Goal: Communication & Community: Answer question/provide support

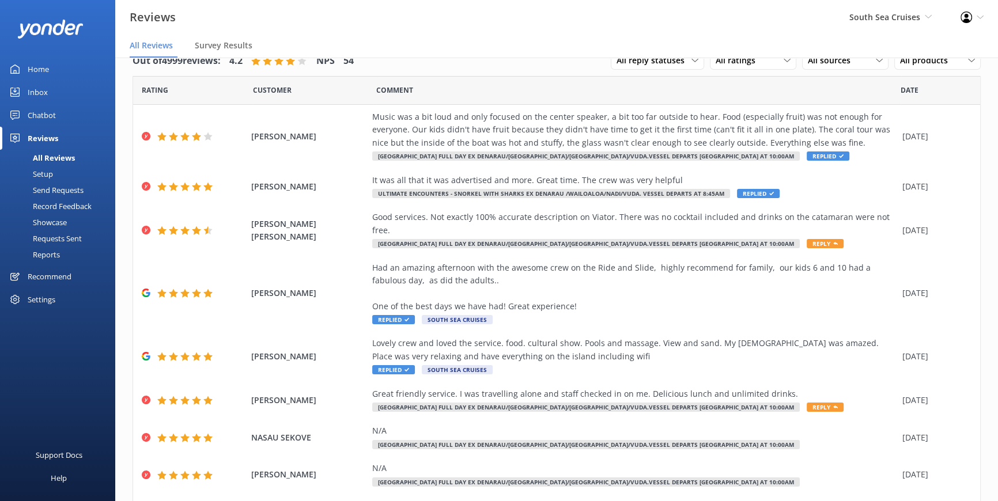
scroll to position [128, 0]
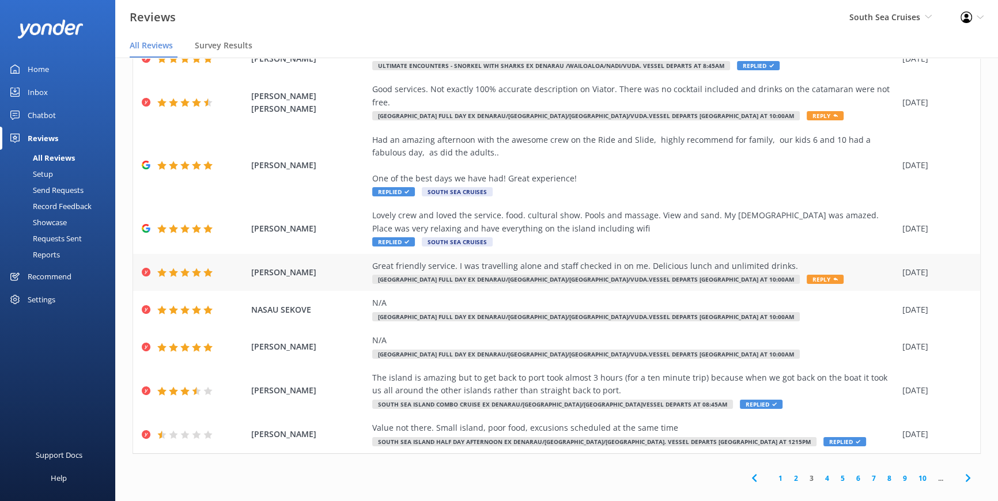
click at [807, 275] on span "Reply" at bounding box center [825, 279] width 37 height 9
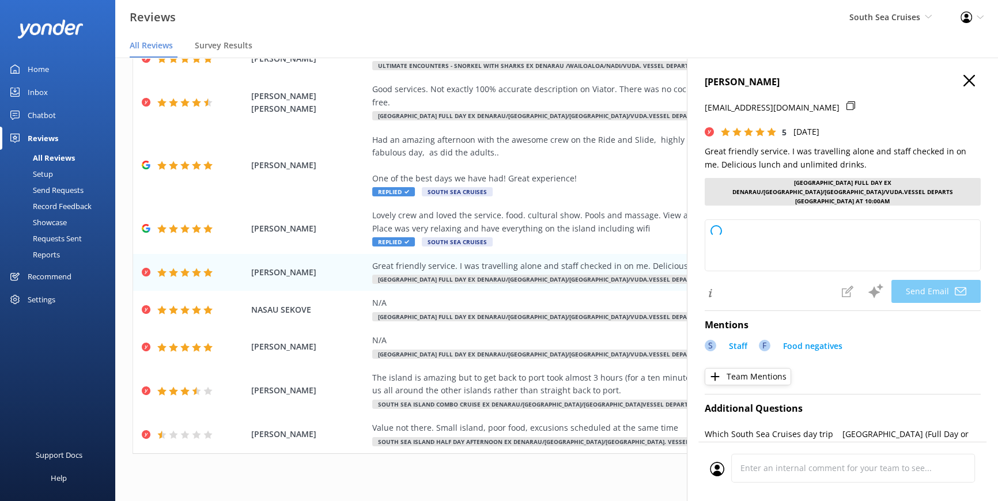
type textarea "Thank you so much, Helen! We're delighted to hear you enjoyed your lunch and fe…"
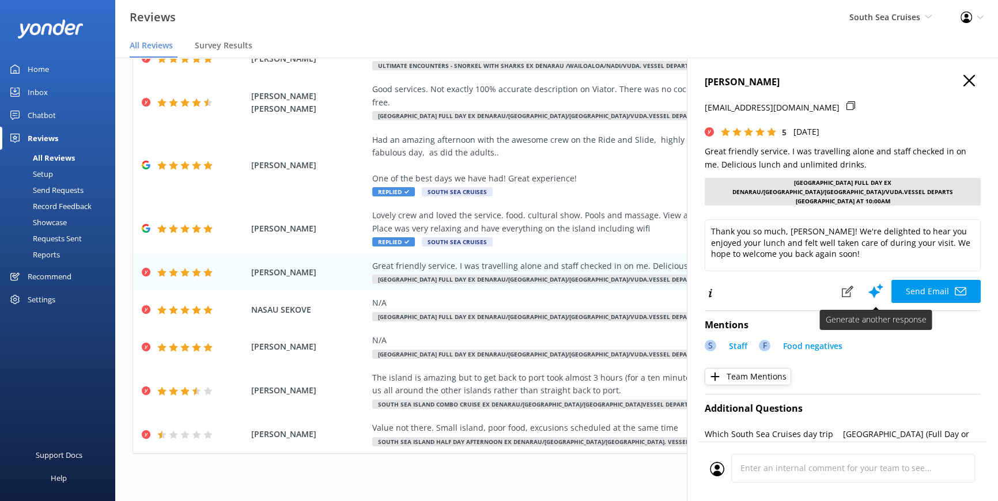
click at [921, 282] on button "Send Email" at bounding box center [936, 291] width 89 height 23
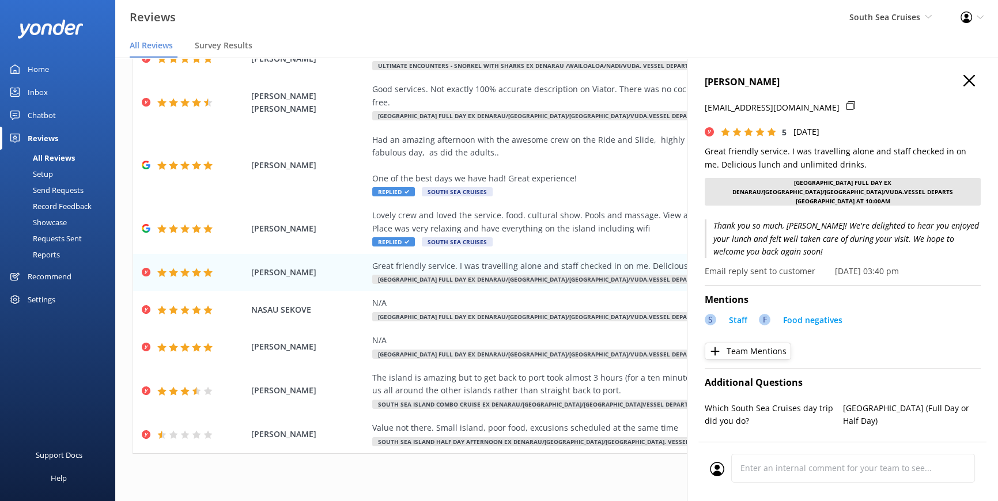
click at [964, 80] on use "button" at bounding box center [970, 81] width 12 height 12
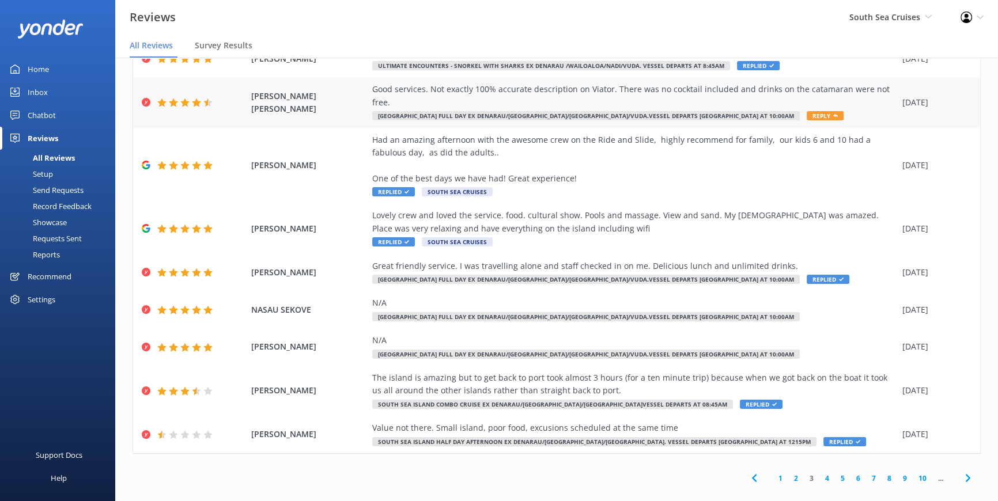
click at [807, 111] on span "Reply" at bounding box center [825, 115] width 37 height 9
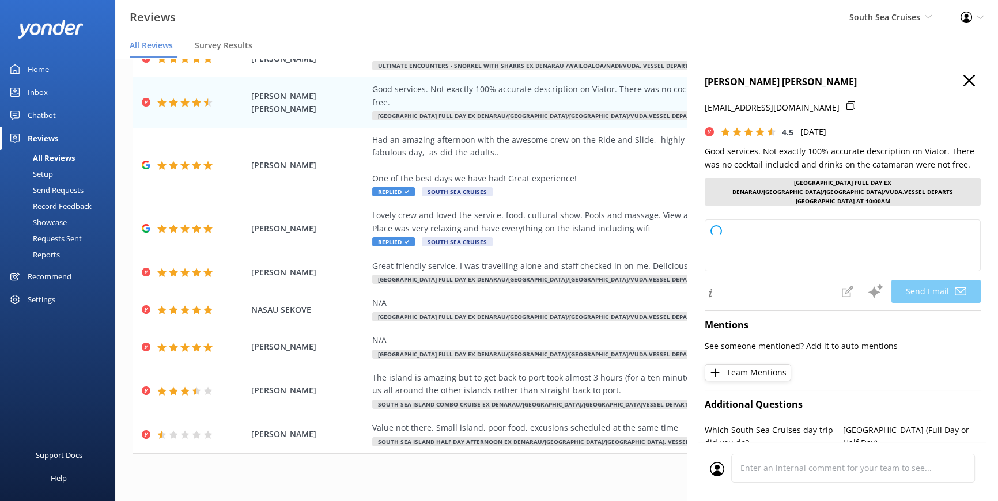
type textarea "Thank you for your feedback, Bogdan! We're glad you enjoyed our services and ap…"
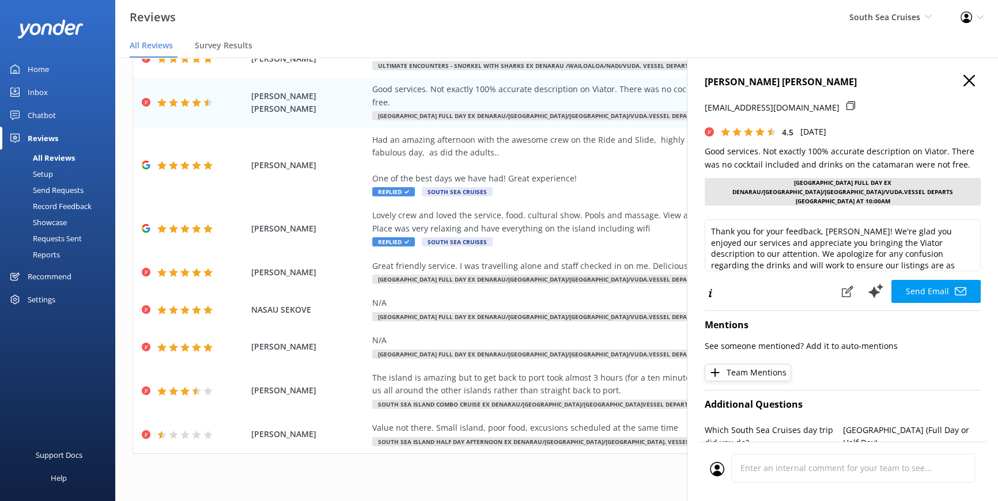
click at [959, 71] on div "BOGDAN MIHAI BALINT truejerme@yahoo.com 4.5 Fri, 3rd Oct 2025 Good services. No…" at bounding box center [842, 308] width 311 height 501
click at [964, 82] on icon "button" at bounding box center [970, 81] width 12 height 12
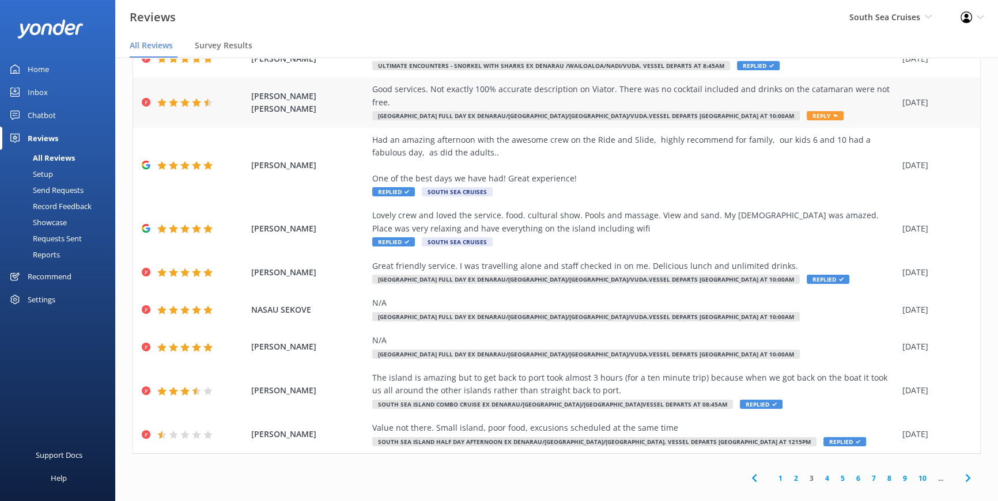
click at [807, 111] on span "Reply" at bounding box center [825, 115] width 37 height 9
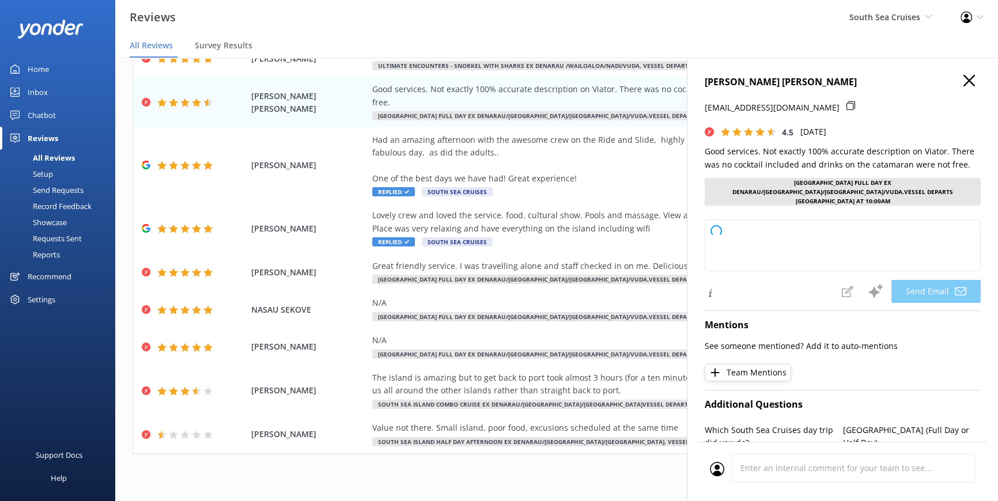
type textarea "Thank you for your feedback, Bogdan! We're glad you enjoyed our services and ap…"
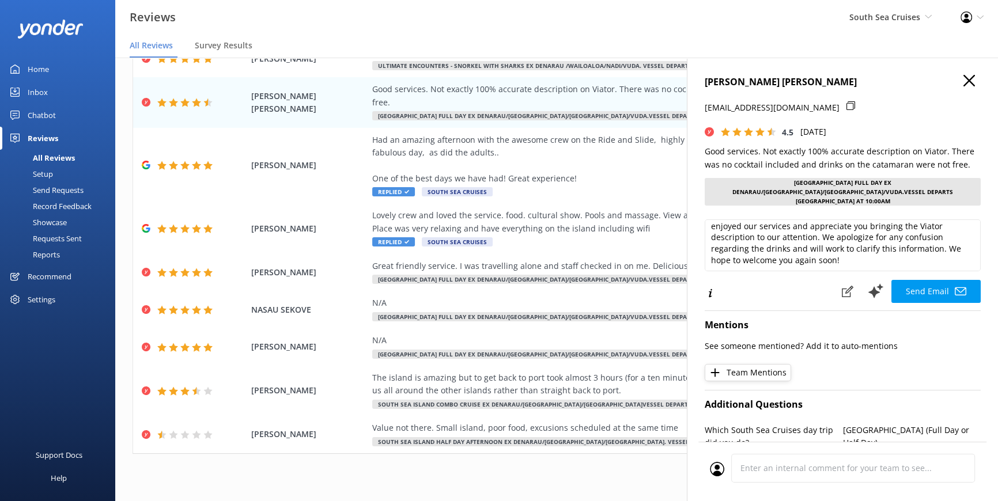
scroll to position [0, 0]
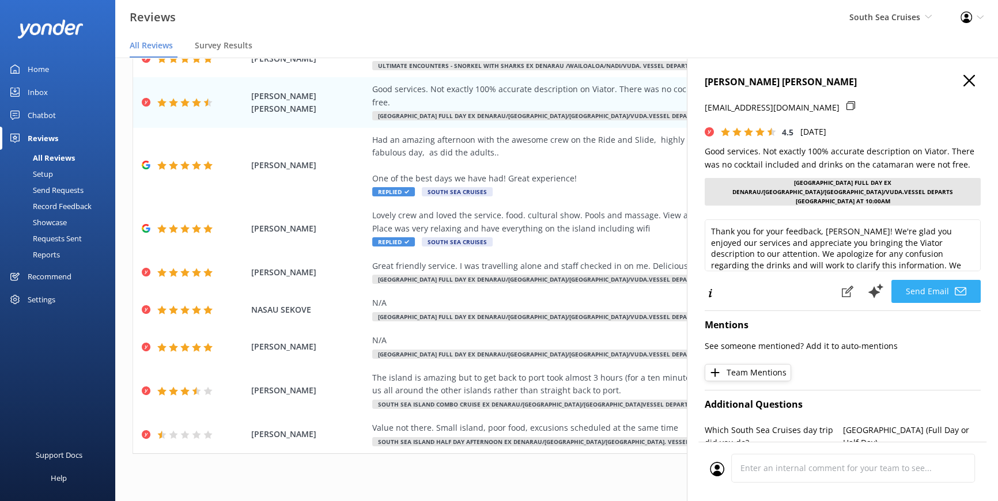
click at [926, 282] on button "Send Email" at bounding box center [936, 291] width 89 height 23
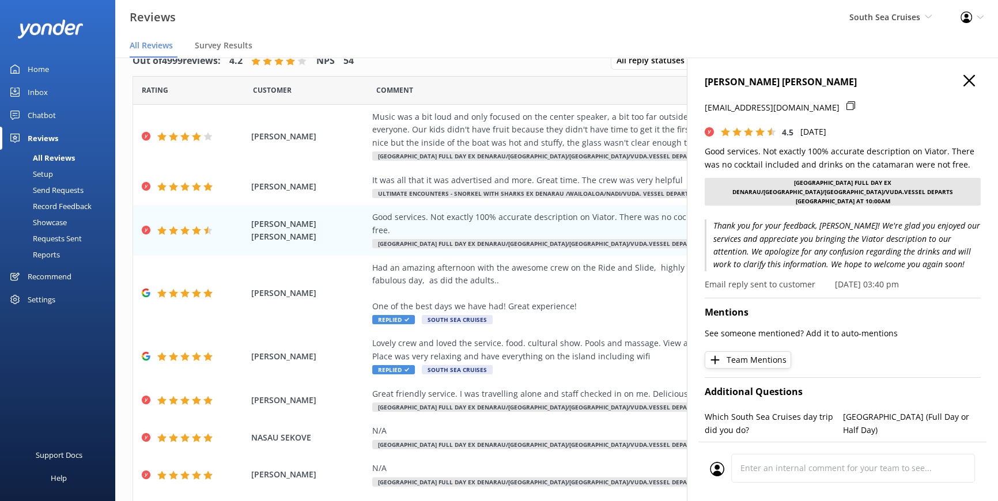
click at [964, 81] on icon "button" at bounding box center [970, 81] width 12 height 12
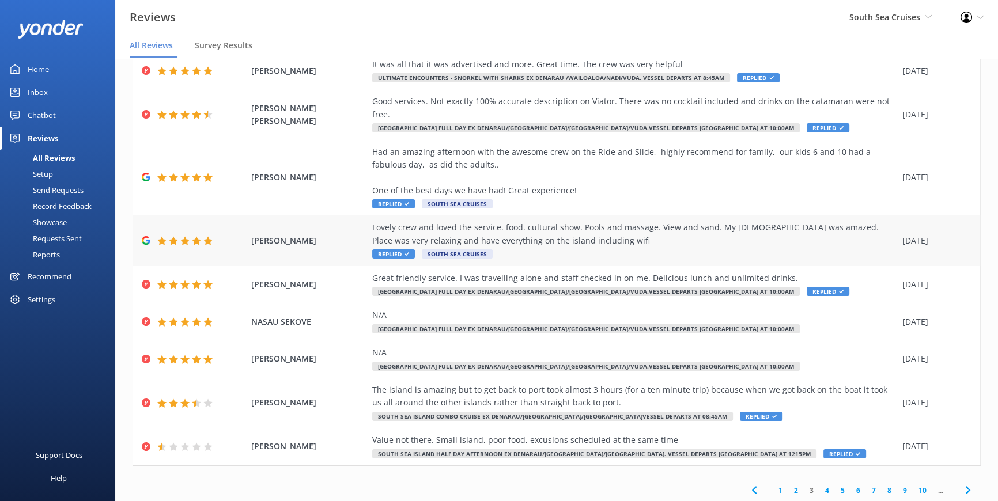
scroll to position [128, 0]
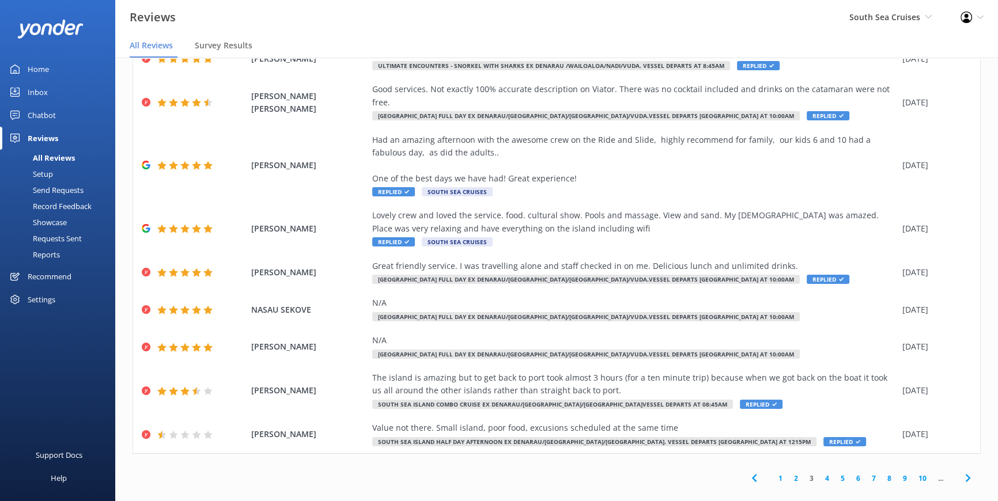
click at [821, 473] on link "4" at bounding box center [828, 478] width 16 height 11
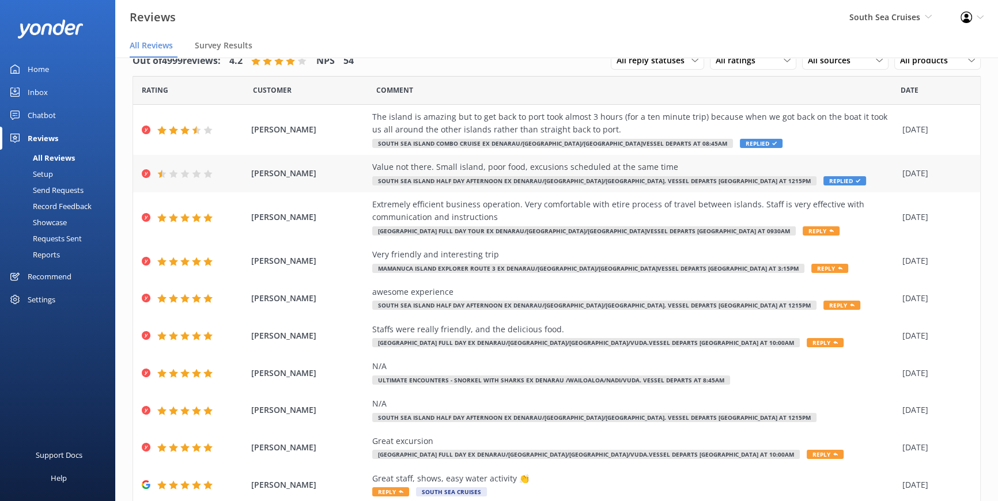
click at [824, 178] on span "Replied" at bounding box center [845, 180] width 43 height 9
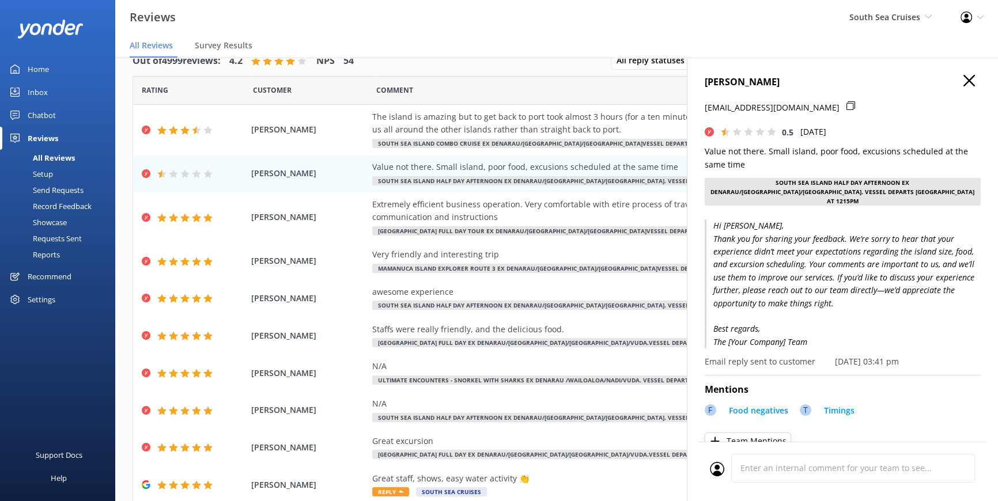
click at [727, 332] on p "Hi Natasha, Thank you for sharing your feedback. We’re sorry to hear that your …" at bounding box center [843, 284] width 276 height 129
drag, startPoint x: 716, startPoint y: 333, endPoint x: 813, endPoint y: 337, distance: 96.9
click at [813, 337] on p "Hi Natasha, Thank you for sharing your feedback. We’re sorry to hear that your …" at bounding box center [843, 284] width 276 height 129
click at [964, 76] on icon "button" at bounding box center [970, 81] width 12 height 12
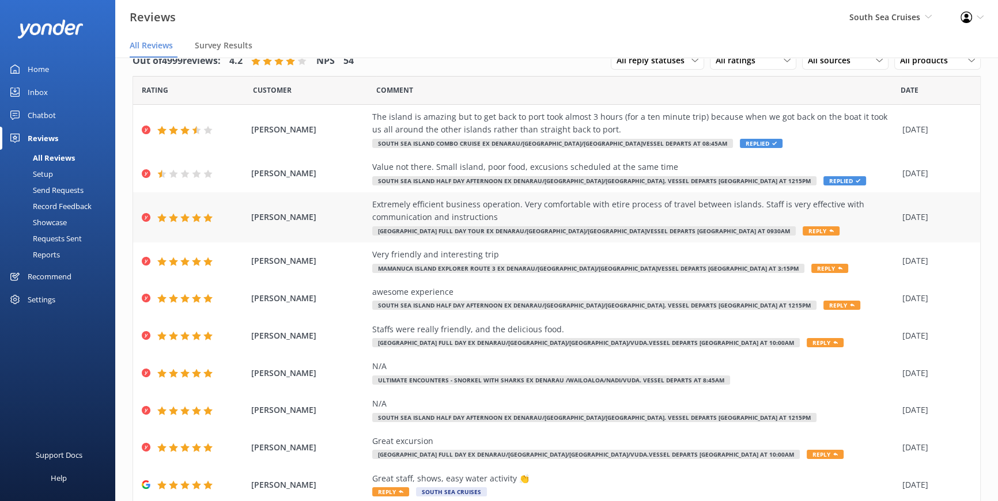
click at [803, 231] on span "Reply" at bounding box center [821, 231] width 37 height 9
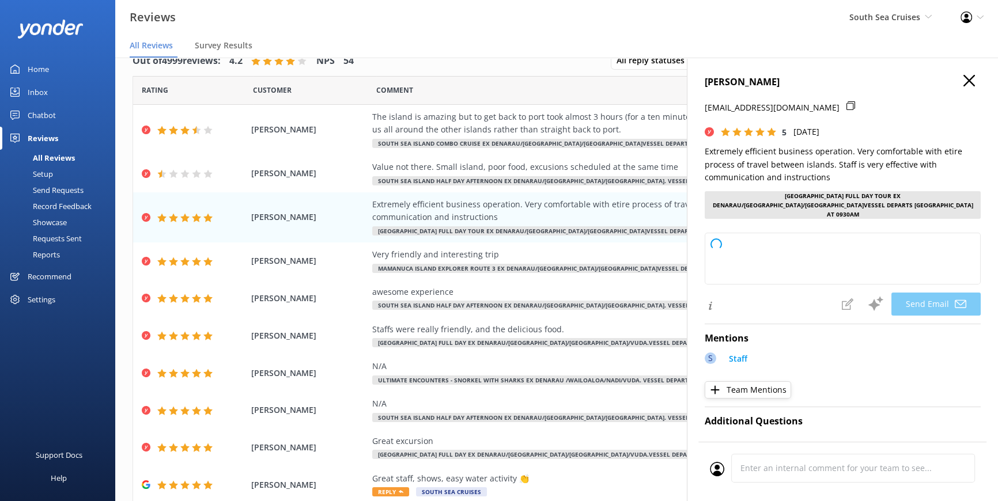
type textarea "Thank you so much for your kind words and fantastic rating, Kyle! We're thrille…"
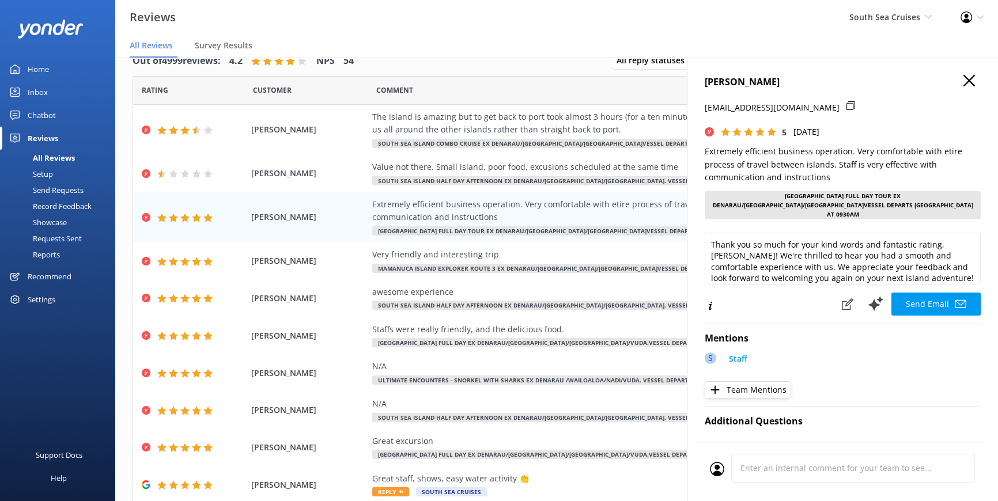
scroll to position [6, 0]
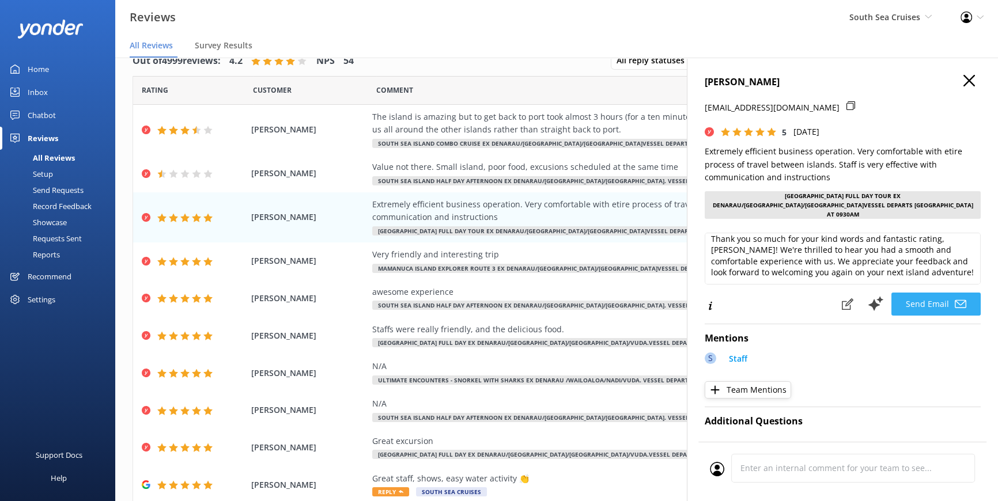
click at [936, 293] on button "Send Email" at bounding box center [936, 304] width 89 height 23
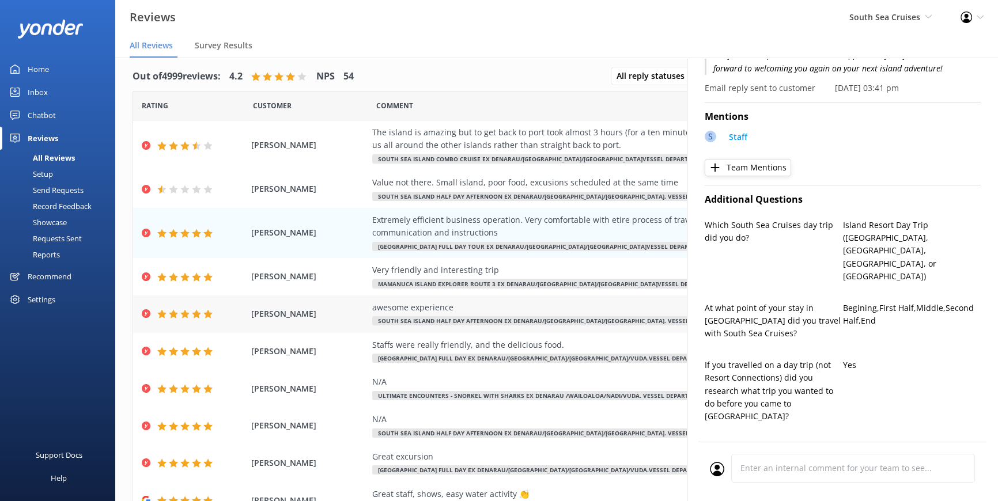
scroll to position [0, 0]
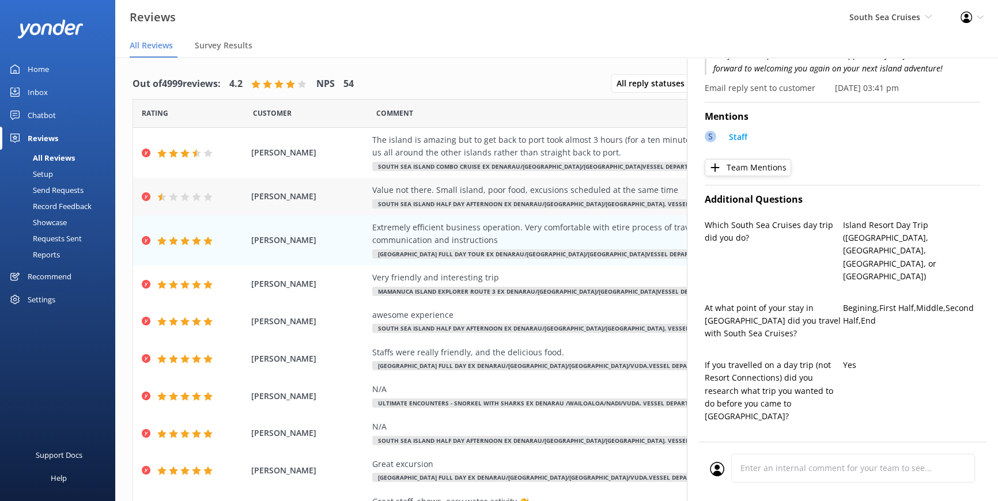
click at [544, 184] on div "Value not there. Small island, poor food, excusions scheduled at the same time" at bounding box center [634, 190] width 525 height 13
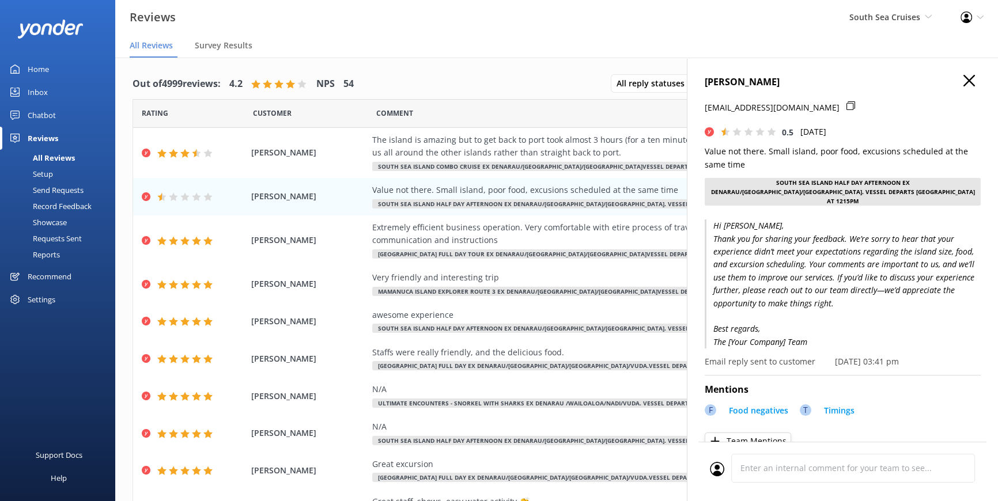
drag, startPoint x: 953, startPoint y: 82, endPoint x: 965, endPoint y: 80, distance: 12.3
click at [955, 82] on h4 "NATASHA STEELE" at bounding box center [843, 82] width 276 height 15
click at [965, 80] on icon "button" at bounding box center [970, 81] width 12 height 12
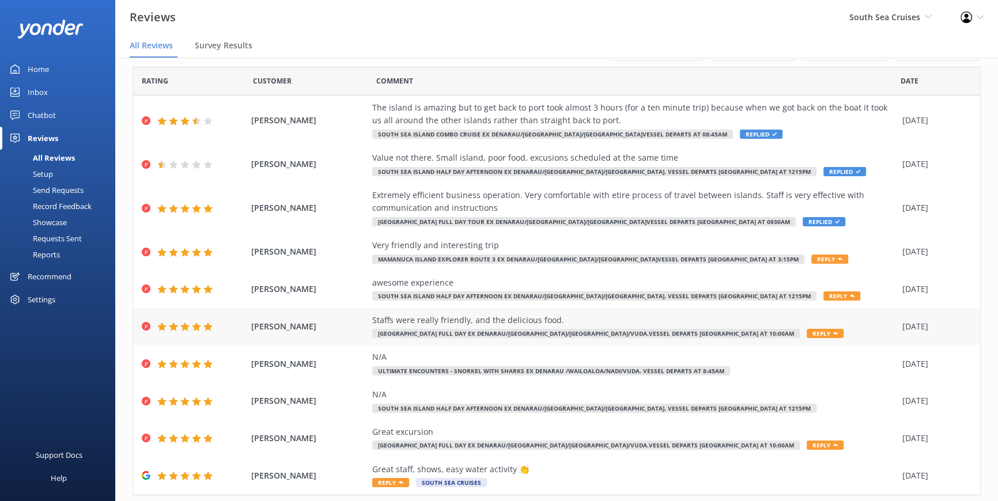
scroll to position [63, 0]
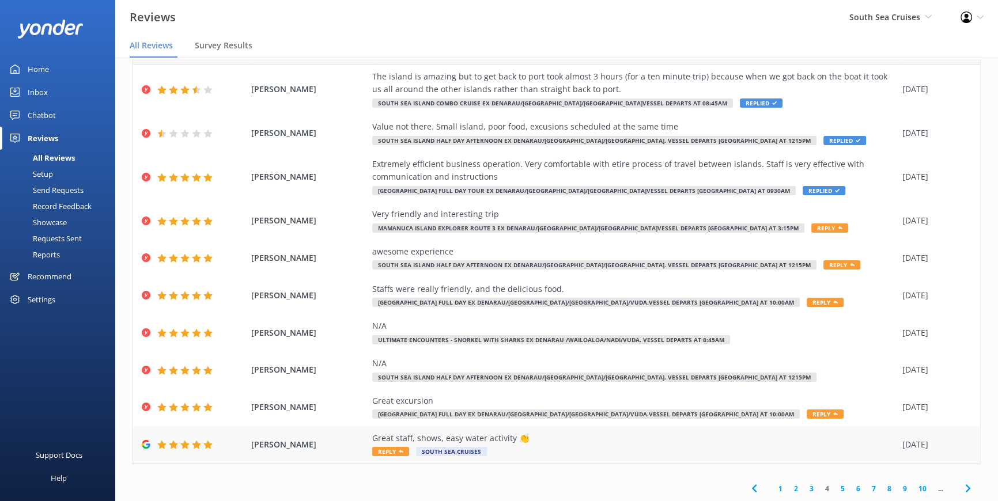
click at [391, 452] on span "Reply" at bounding box center [390, 451] width 37 height 9
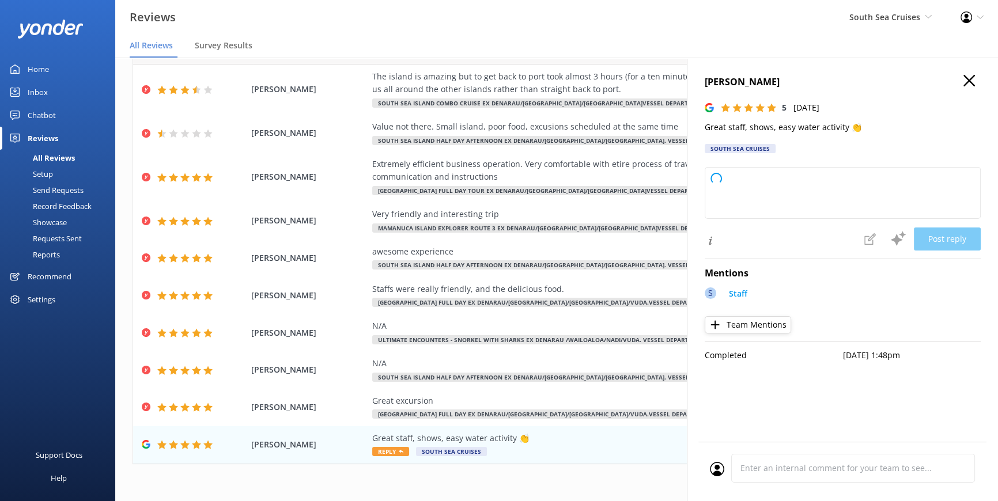
type textarea "Thank you so much for your wonderful feedback! We're delighted to hear you enjo…"
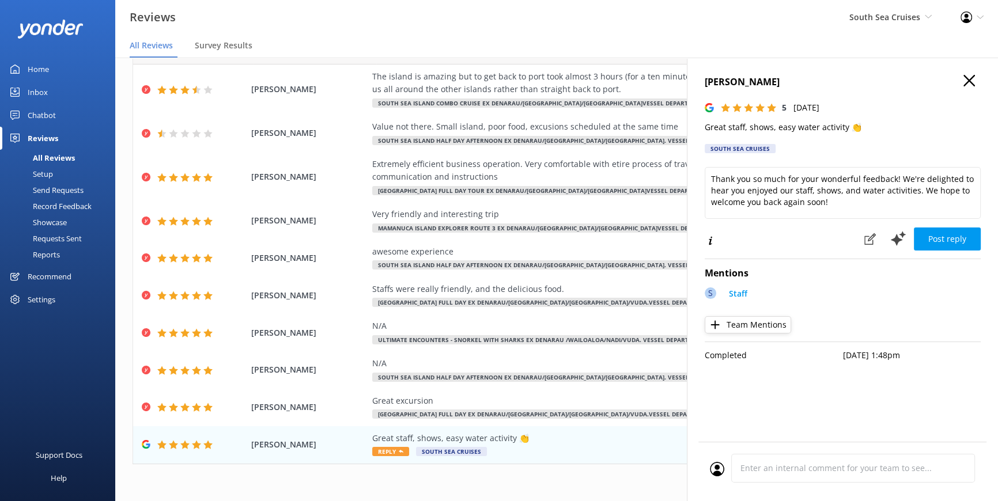
click at [945, 239] on button "Post reply" at bounding box center [947, 239] width 67 height 23
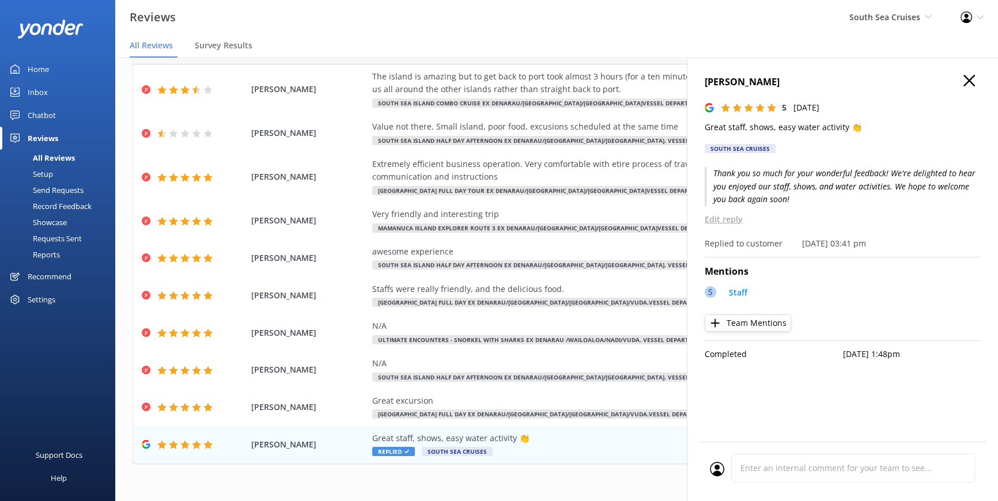
click at [970, 78] on icon "button" at bounding box center [970, 81] width 12 height 12
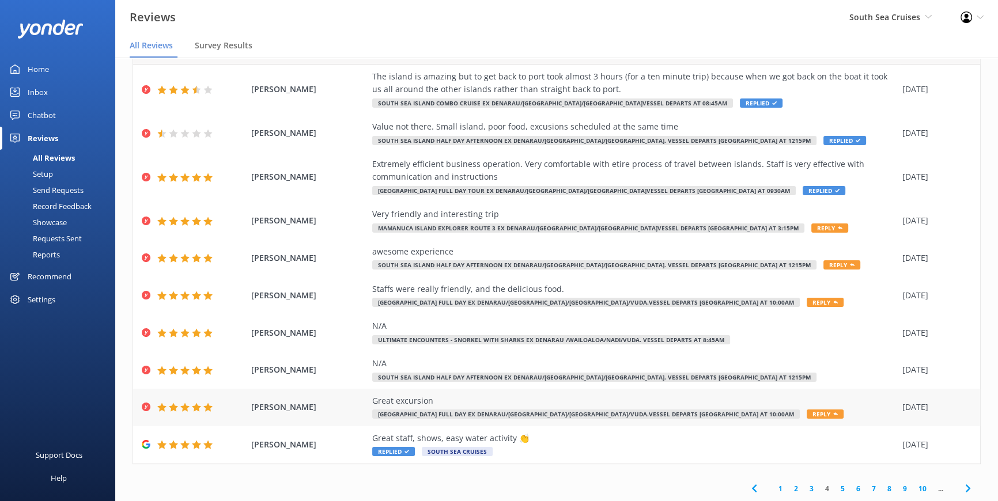
click at [708, 405] on div "Great excursion" at bounding box center [634, 401] width 525 height 13
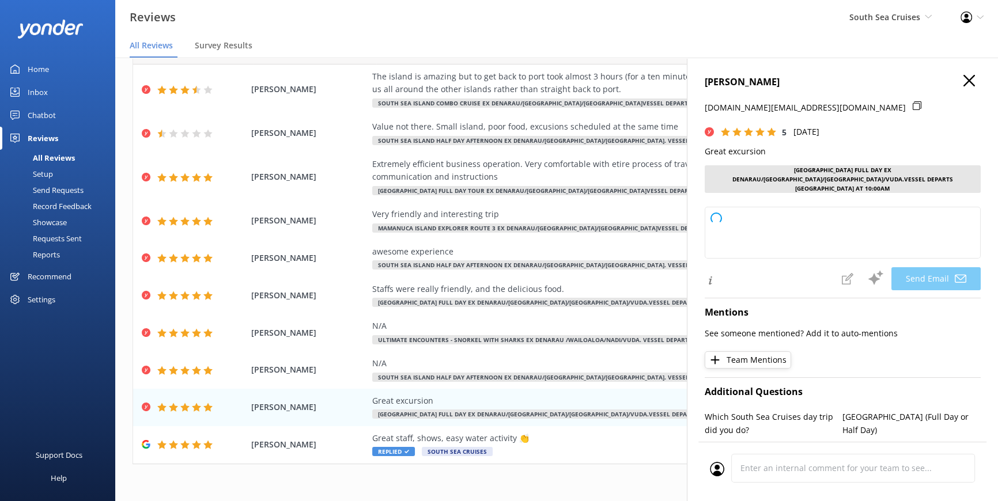
type textarea "Thank you so much for your wonderful review, Sharon! We're thrilled to hear you…"
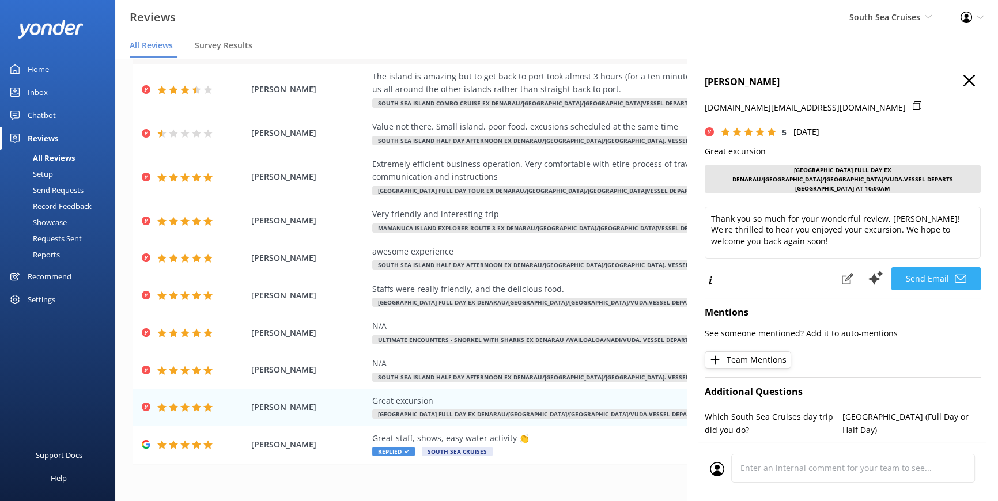
click at [918, 268] on button "Send Email" at bounding box center [936, 278] width 89 height 23
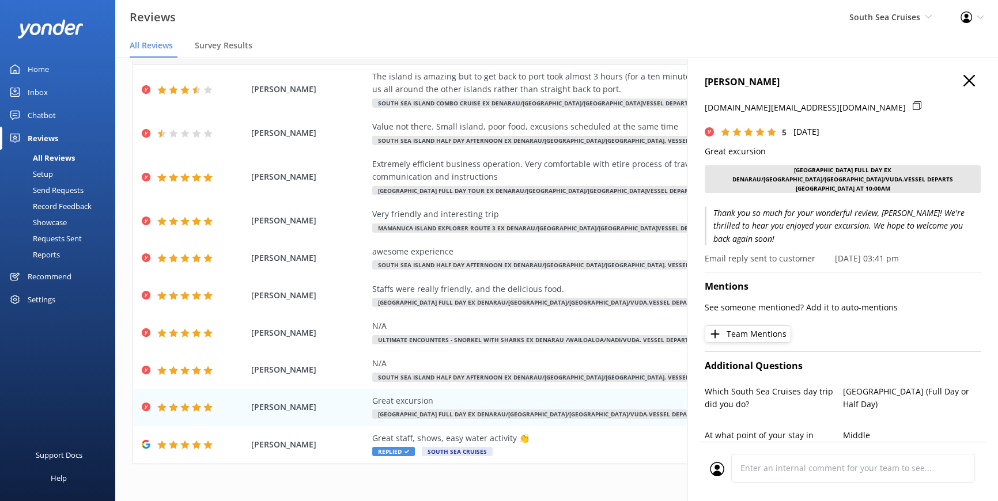
click at [964, 81] on icon "button" at bounding box center [970, 81] width 12 height 12
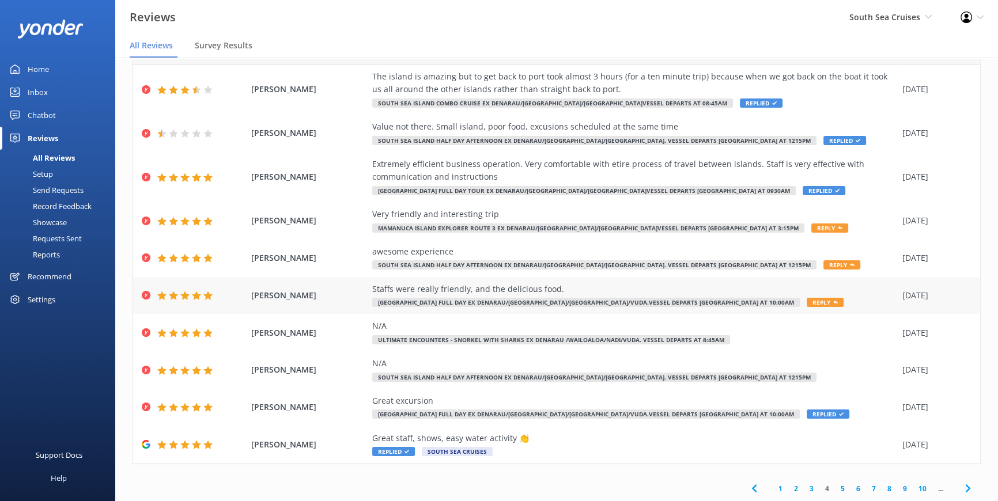
click at [807, 303] on span "Reply" at bounding box center [825, 302] width 37 height 9
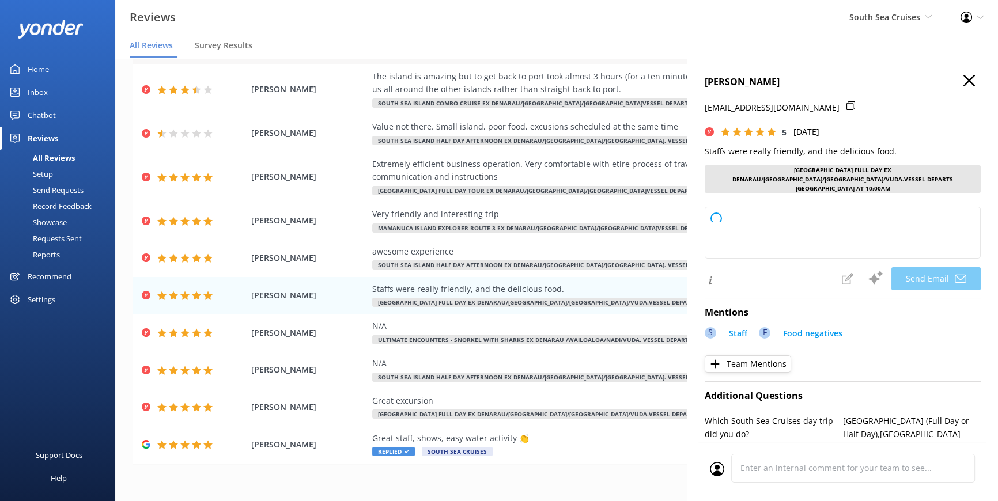
type textarea "Thank you so much for your kind words, Veresa! We're thrilled you enjoyed our f…"
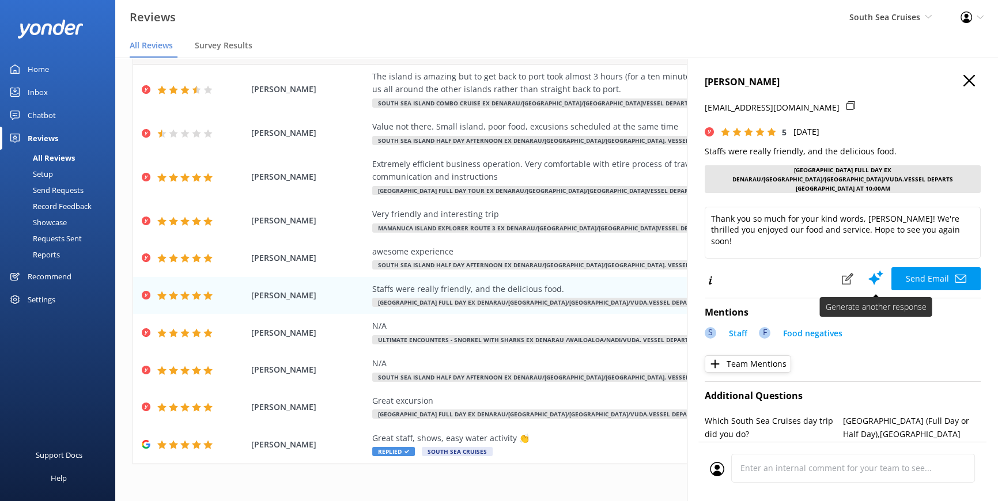
click at [916, 267] on button "Send Email" at bounding box center [936, 278] width 89 height 23
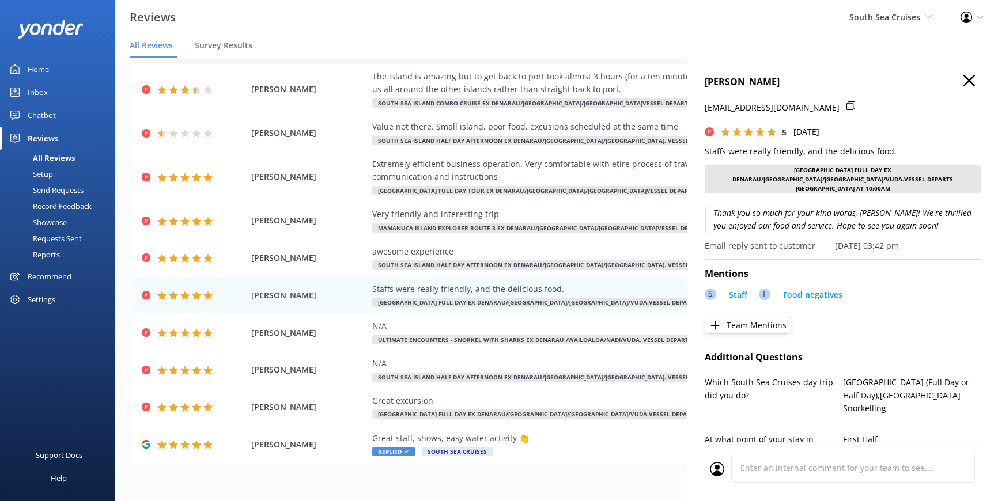
click at [964, 80] on icon "button" at bounding box center [970, 81] width 12 height 12
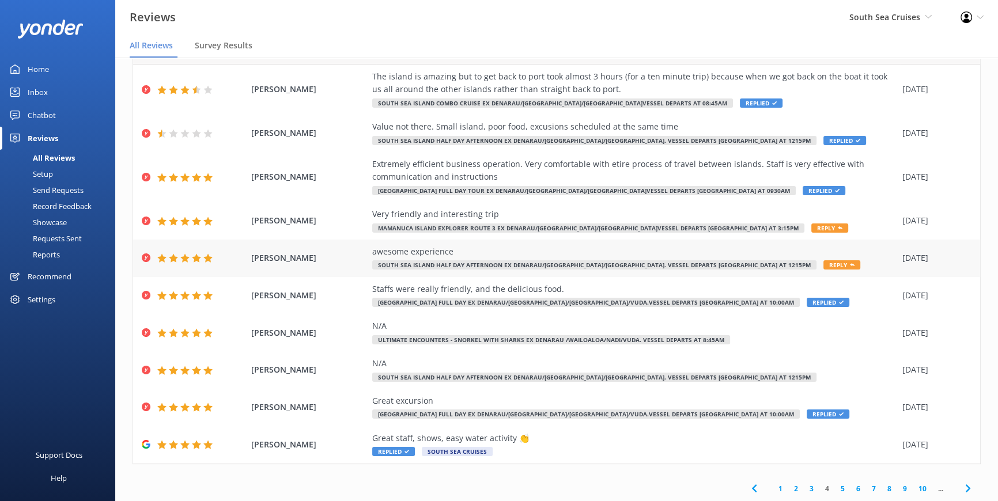
click at [824, 264] on span "Reply" at bounding box center [842, 265] width 37 height 9
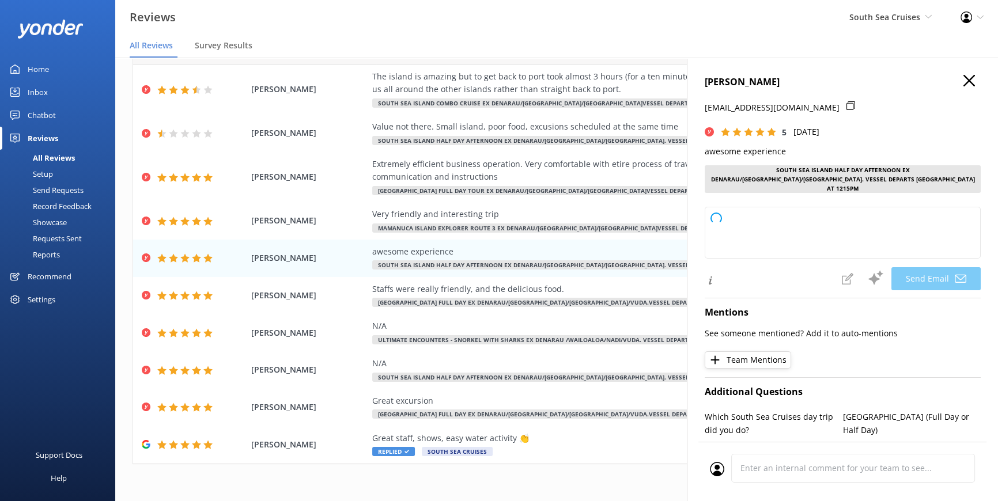
type textarea "Thank you so much for your kind words, Joel! We're thrilled to hear you had an …"
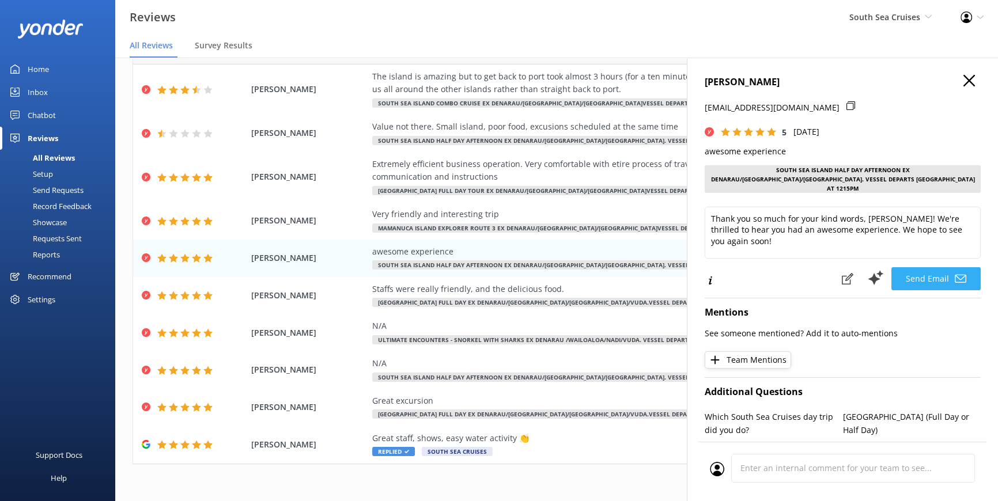
click at [955, 274] on icon at bounding box center [961, 279] width 12 height 12
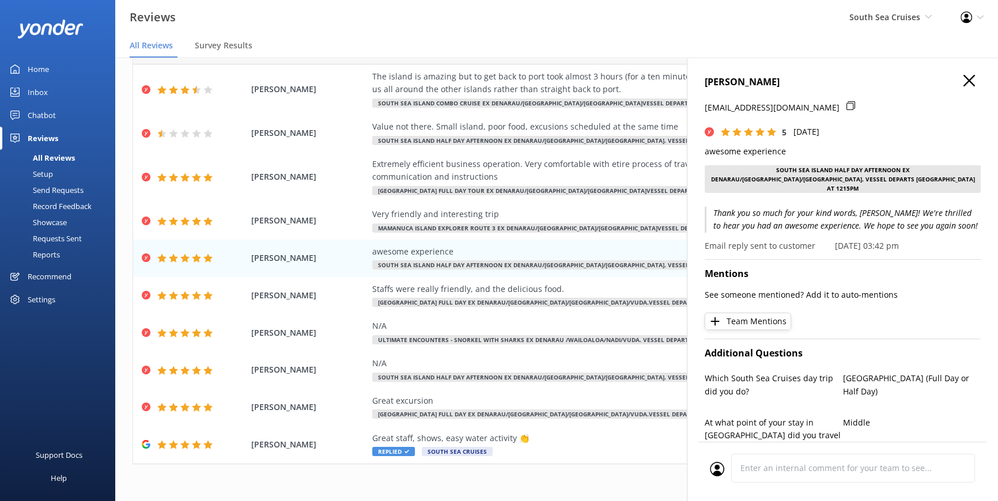
click at [960, 74] on div "JOEL CLARK joelclarky@gmail.com 5 Thu, 2nd Oct 2025 awesome experience South Se…" at bounding box center [842, 308] width 311 height 501
click at [964, 78] on icon "button" at bounding box center [970, 81] width 12 height 12
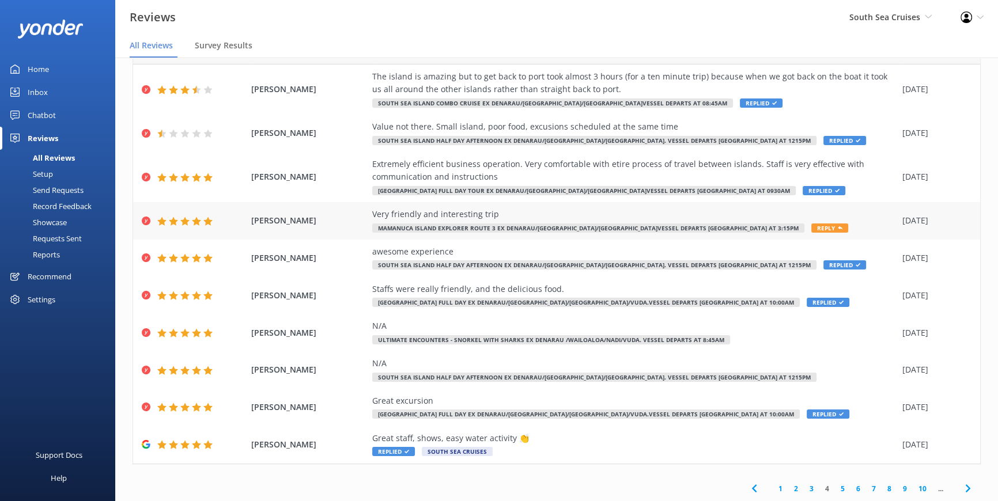
click at [812, 225] on span "Reply" at bounding box center [830, 228] width 37 height 9
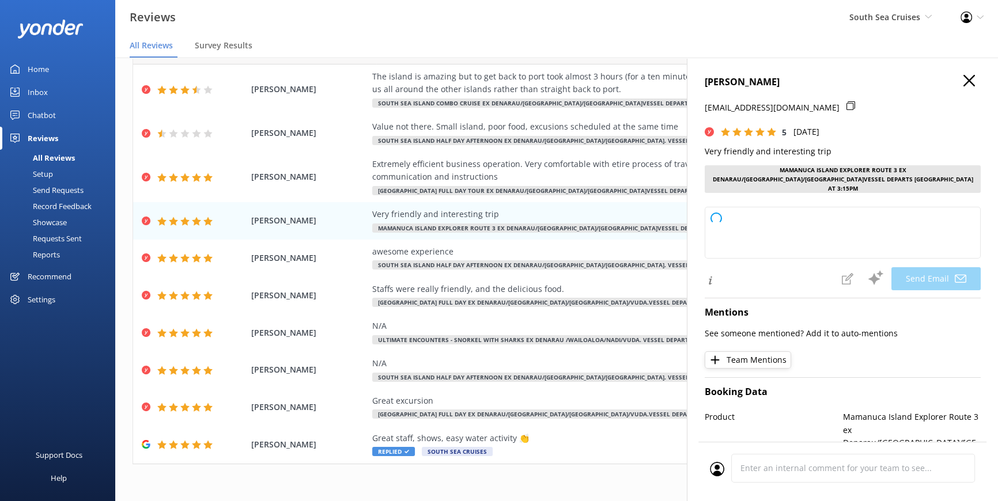
type textarea "Thank you so much, Pamela! We're delighted to hear you enjoyed your trip and fo…"
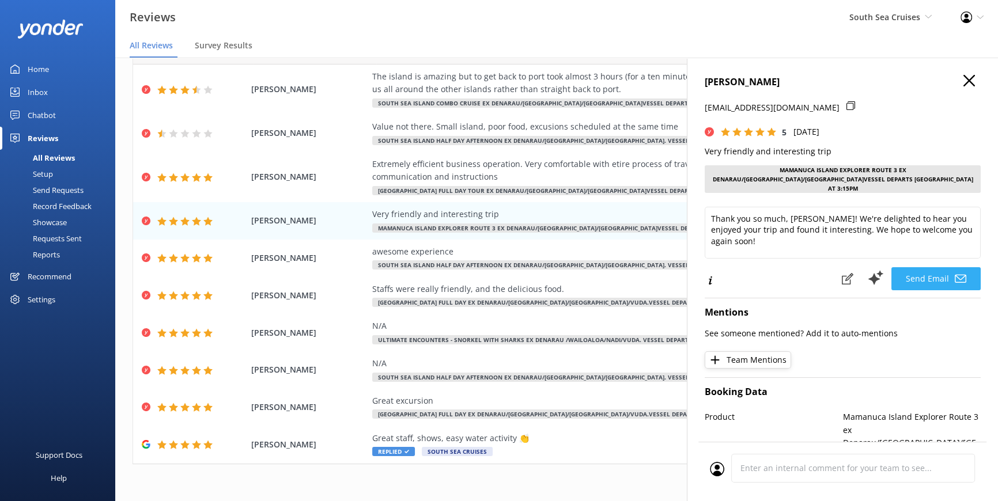
click at [909, 267] on button "Send Email" at bounding box center [936, 278] width 89 height 23
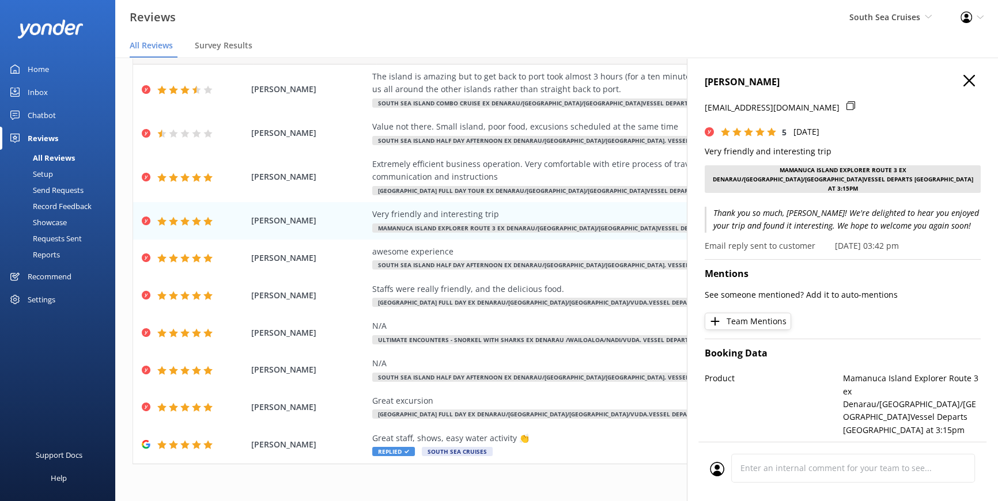
click at [964, 81] on use "button" at bounding box center [970, 81] width 12 height 12
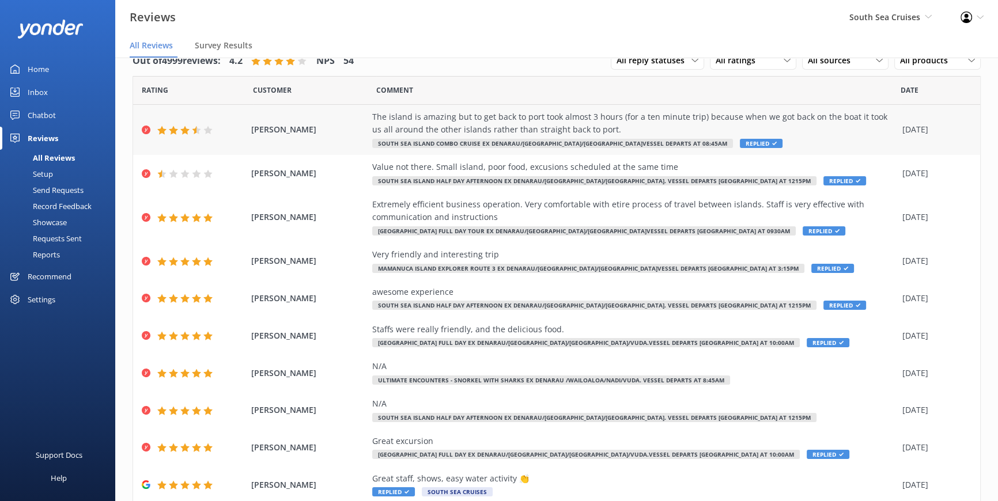
scroll to position [0, 0]
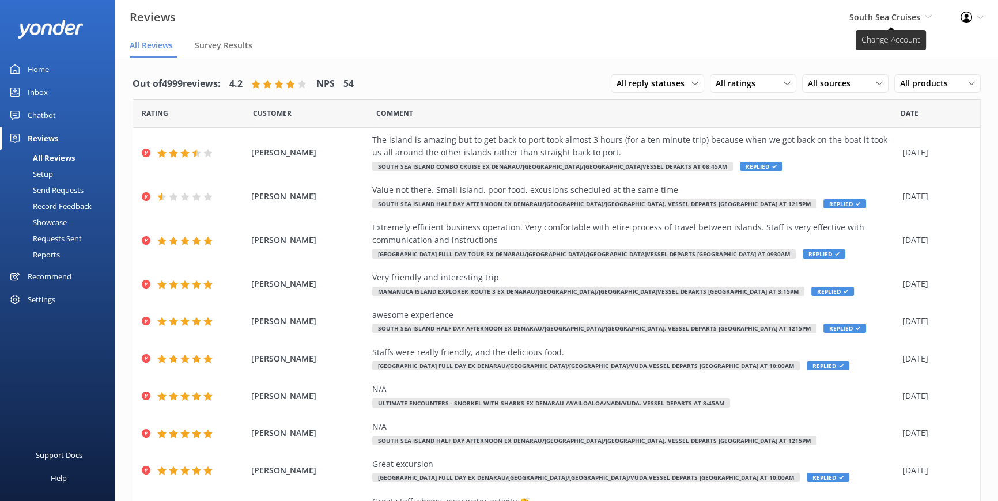
click at [928, 15] on icon at bounding box center [928, 16] width 7 height 7
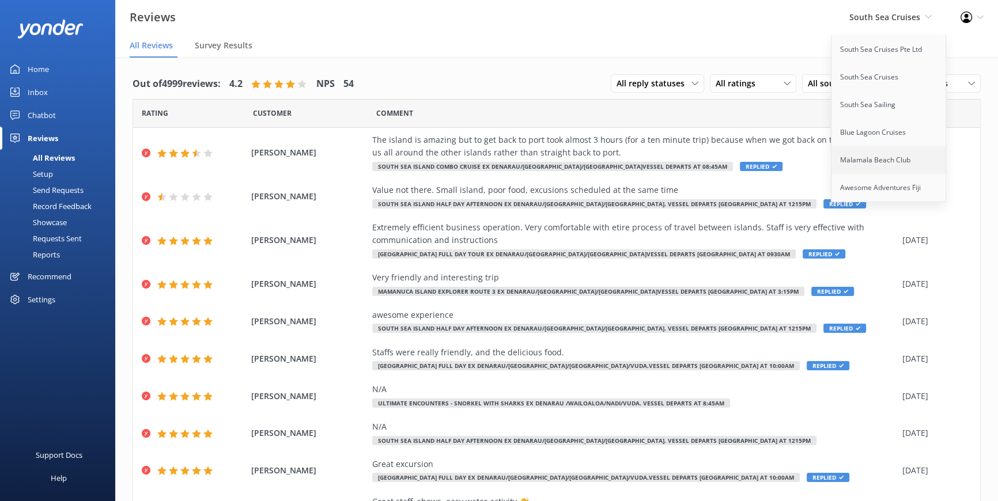
click at [868, 156] on link "Malamala Beach Club" at bounding box center [889, 160] width 115 height 28
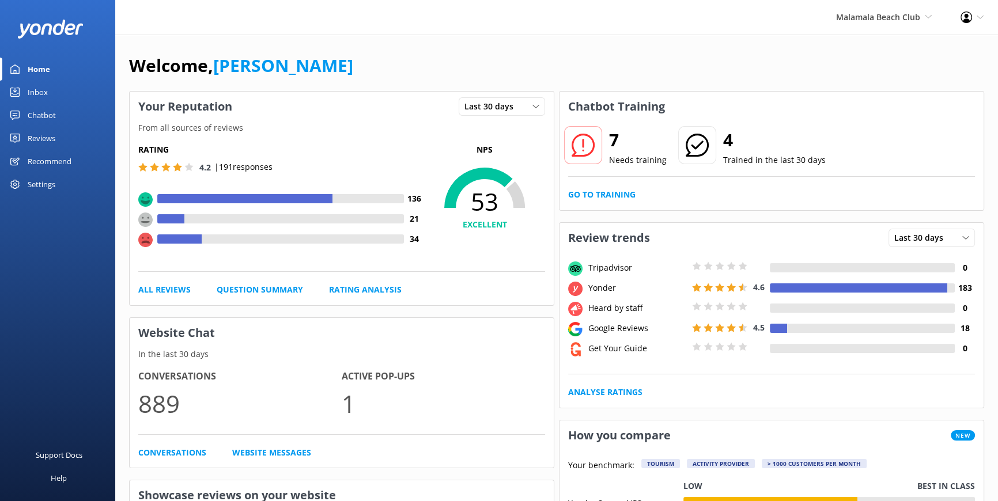
click at [50, 88] on link "Inbox" at bounding box center [57, 92] width 115 height 23
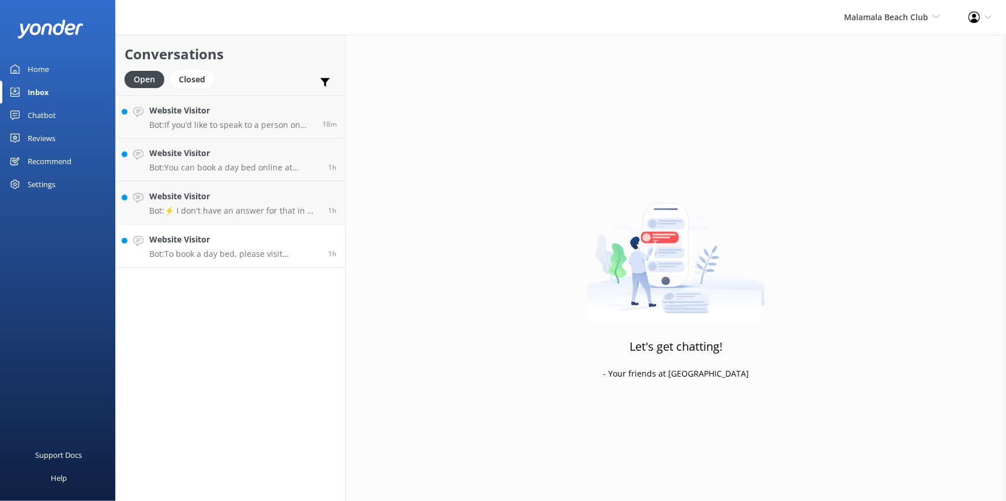
click at [196, 239] on h4 "Website Visitor" at bounding box center [234, 239] width 170 height 13
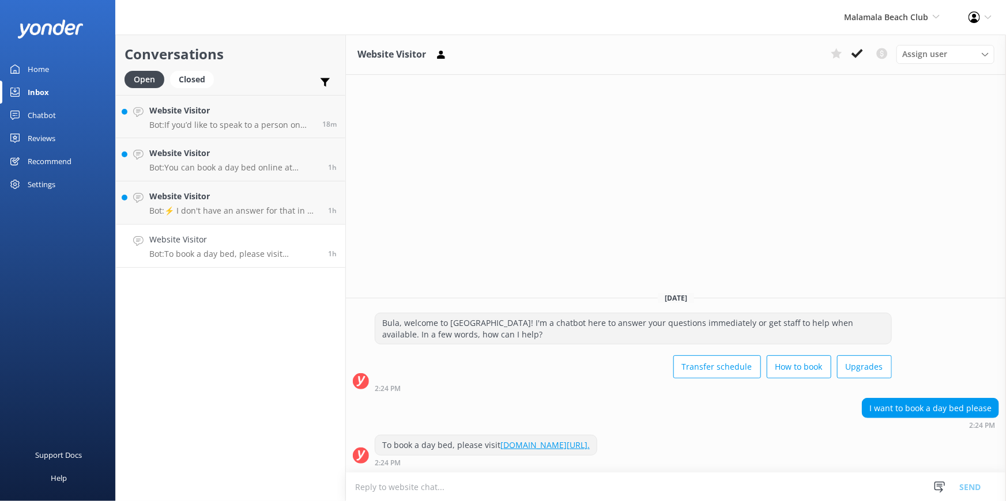
click at [47, 67] on div "Home" at bounding box center [38, 69] width 21 height 23
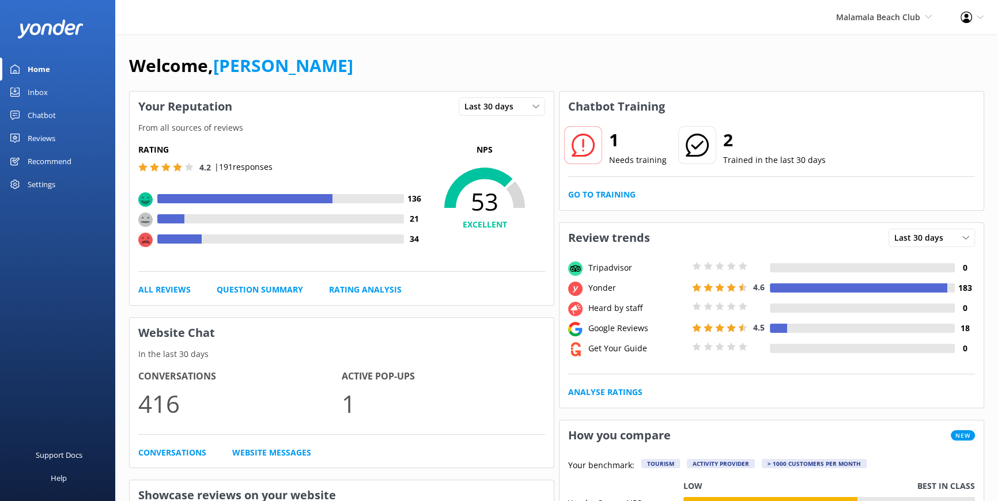
click at [45, 86] on div "Inbox" at bounding box center [38, 92] width 20 height 23
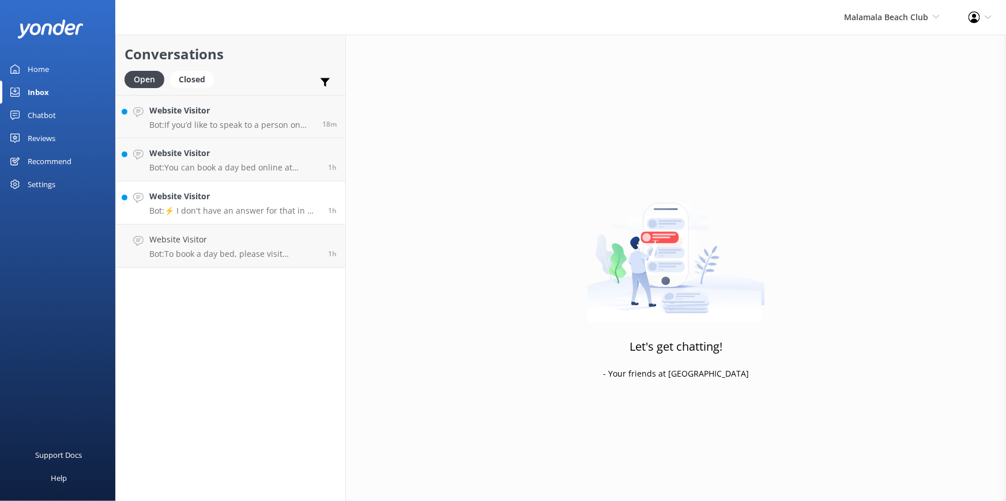
click at [196, 203] on div "Website Visitor Bot: ⚡ I don't have an answer for that in my knowledge base. Pl…" at bounding box center [234, 202] width 170 height 25
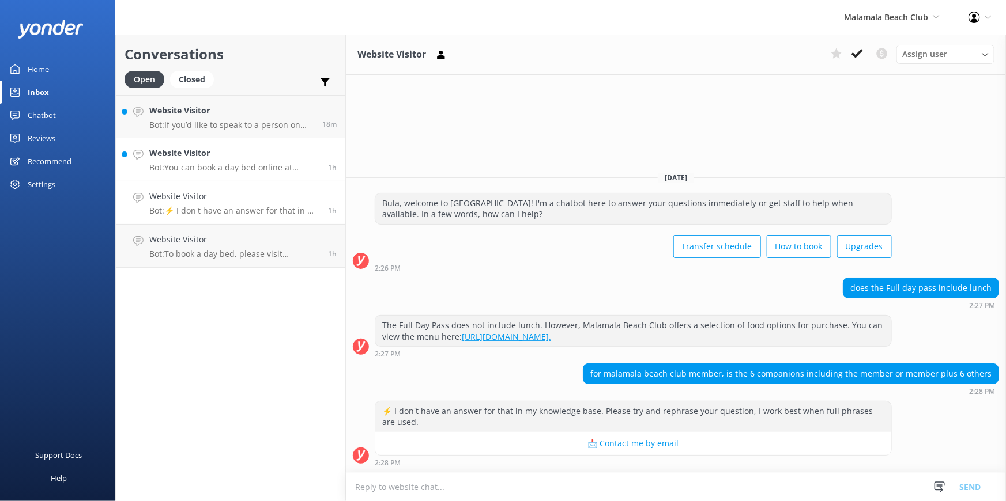
click at [222, 167] on p "Bot: You can book a day bed online at www.malamalabeachclub.com/price." at bounding box center [234, 168] width 170 height 10
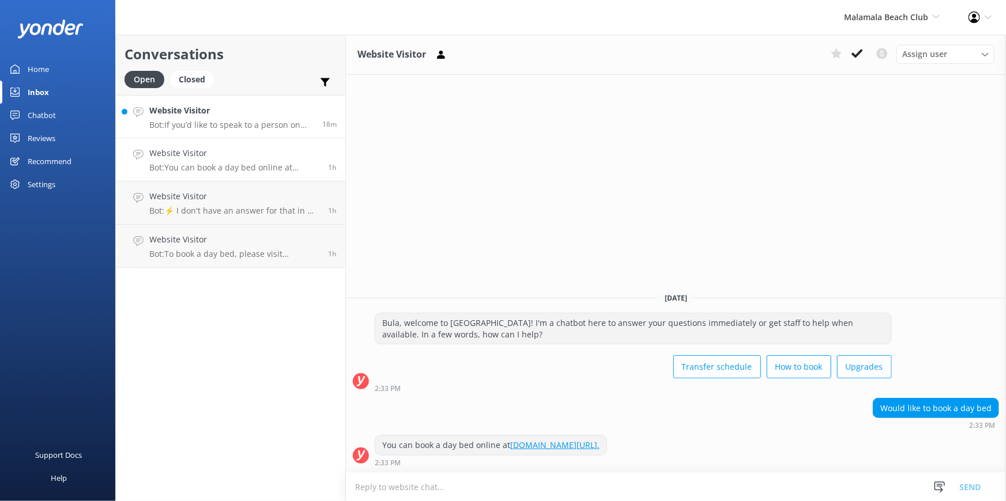
click at [204, 115] on h4 "Website Visitor" at bounding box center [231, 110] width 164 height 13
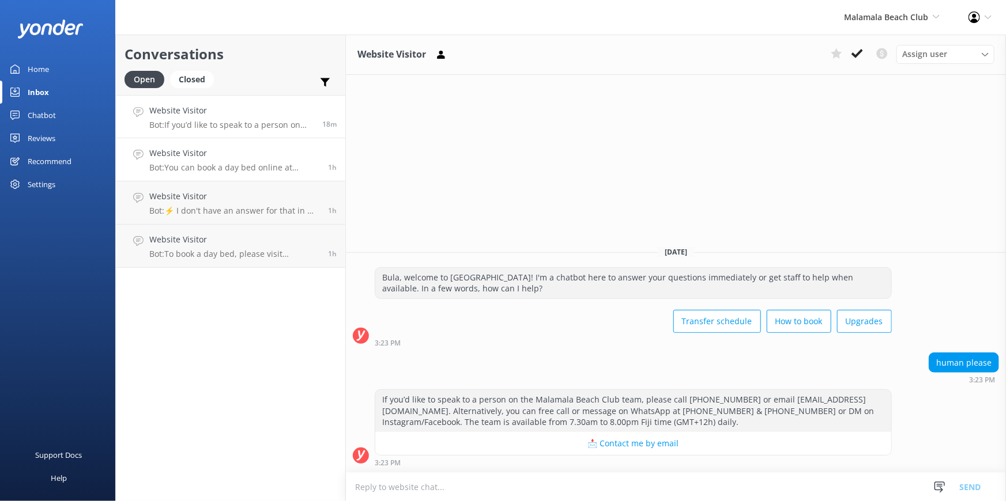
click at [231, 152] on h4 "Website Visitor" at bounding box center [234, 153] width 170 height 13
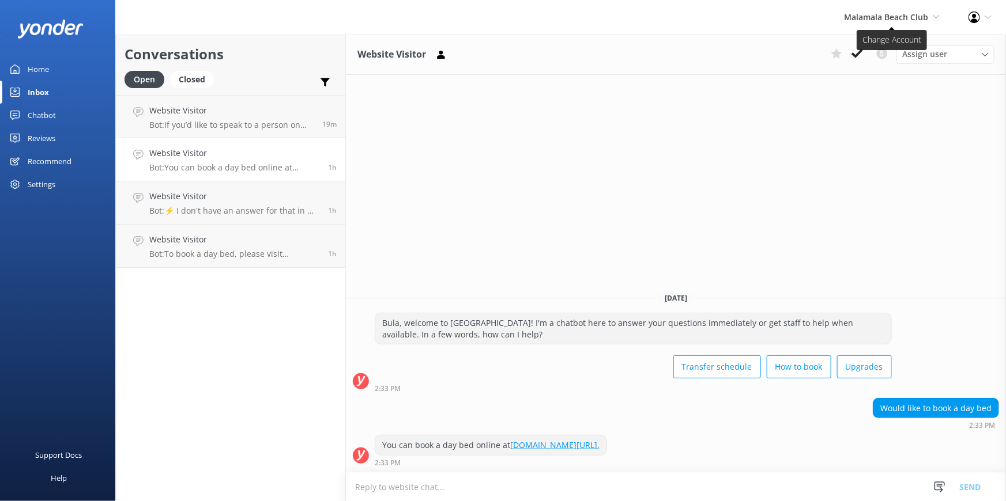
click at [927, 15] on span "Malamala Beach Club" at bounding box center [886, 17] width 84 height 11
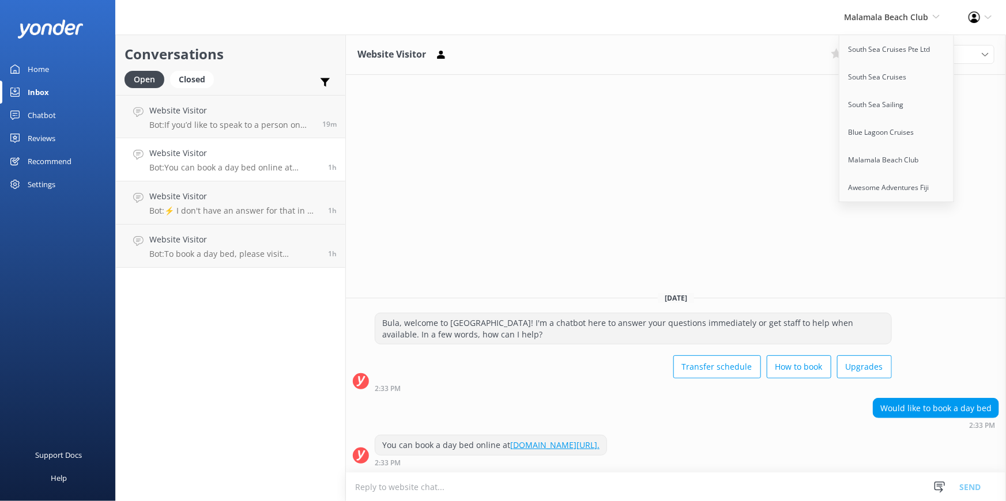
click at [48, 141] on div "Reviews" at bounding box center [42, 138] width 28 height 23
